Goal: Communication & Community: Answer question/provide support

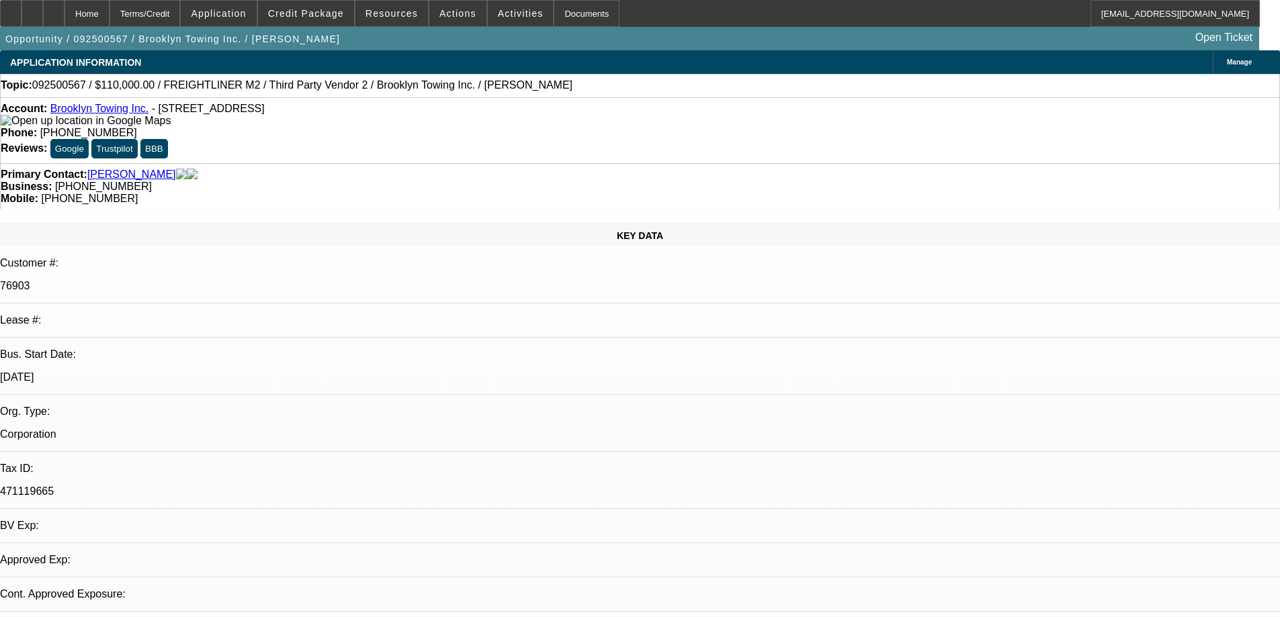
select select "0"
select select "1"
select select "2"
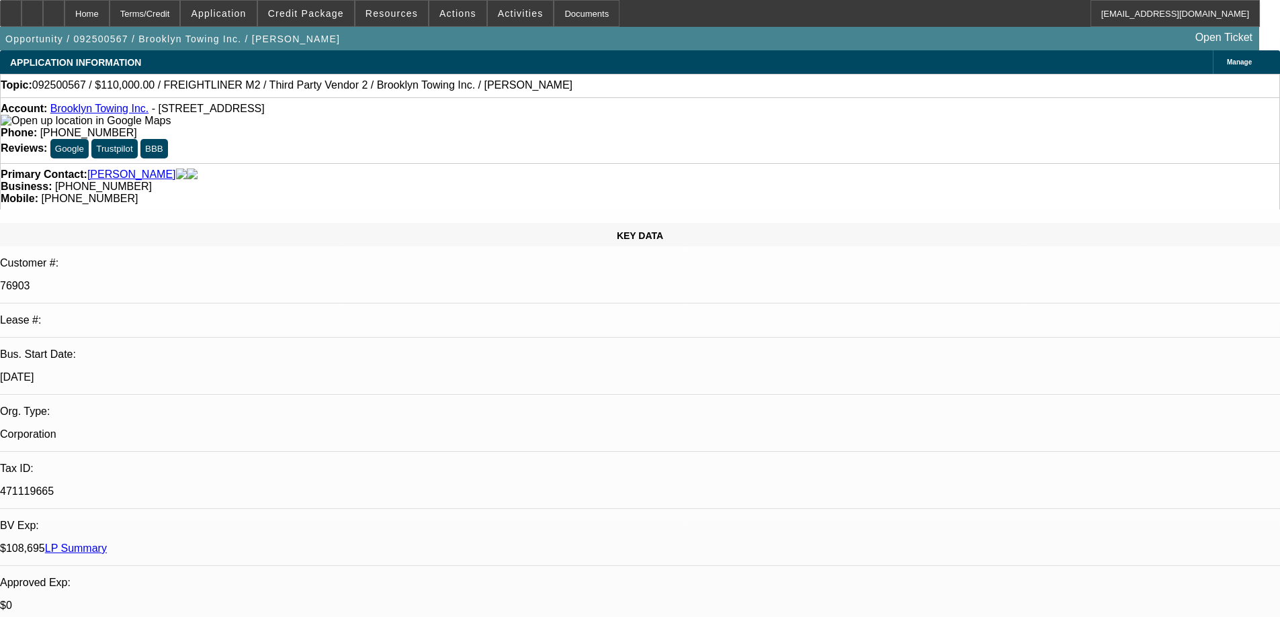
select select "6"
radio input "true"
drag, startPoint x: 915, startPoint y: 242, endPoint x: 855, endPoint y: 252, distance: 61.3
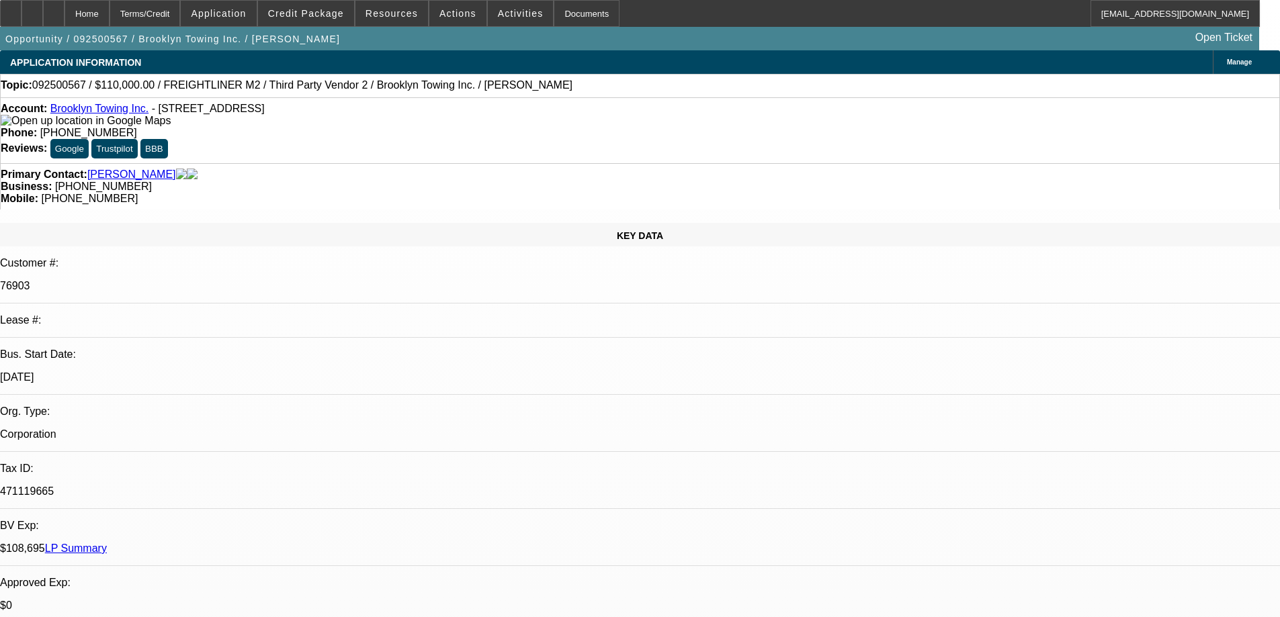
type textarea "CUSTOMER PAYS WELL ON PORT DEAL AND SERVICED (04,05) OTHERS PAID OFF OR ONE OFF…"
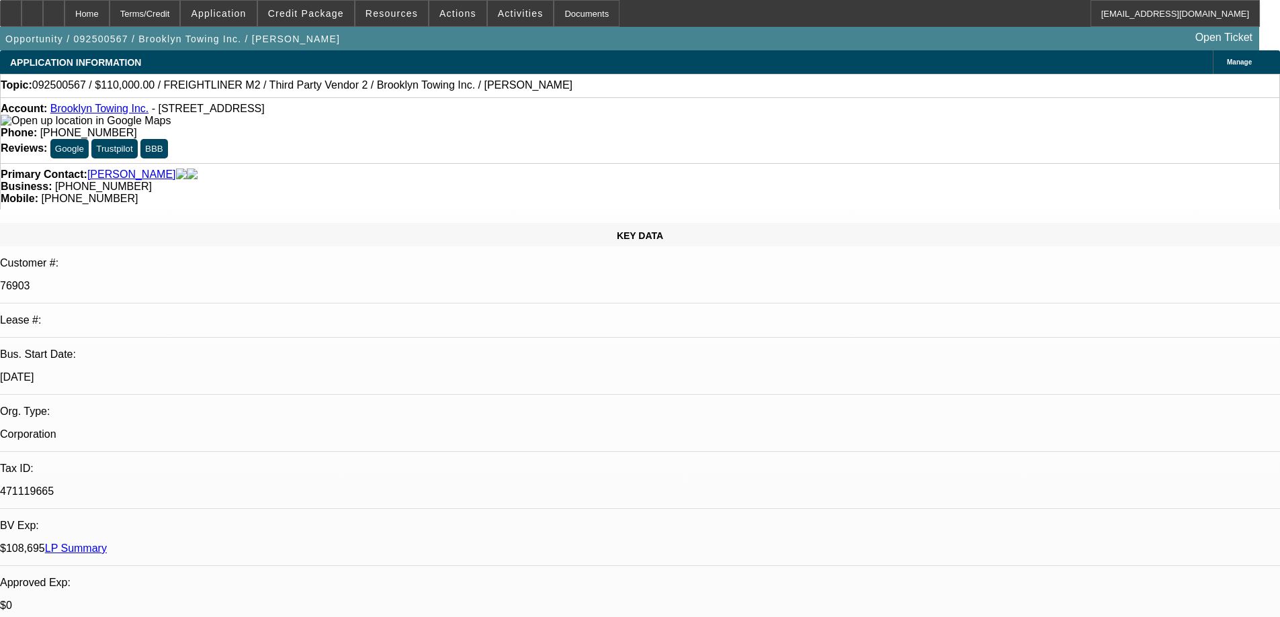
radio input "false"
radio input "true"
